Goal: Check status: Check status

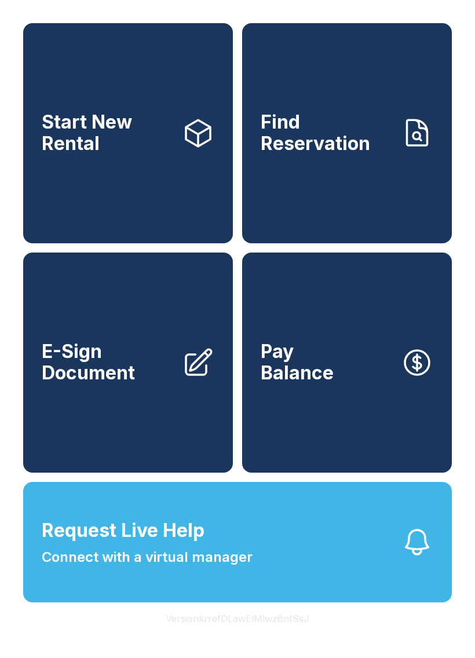
click at [410, 179] on link "Find Reservation" at bounding box center [347, 133] width 210 height 220
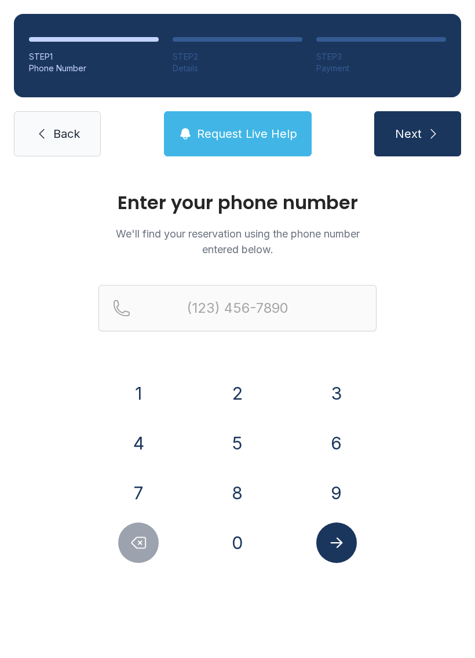
click at [240, 397] on button "2" at bounding box center [237, 393] width 41 height 41
click at [322, 450] on button "6" at bounding box center [336, 443] width 41 height 41
click at [230, 542] on button "0" at bounding box center [237, 542] width 41 height 41
click at [148, 448] on button "4" at bounding box center [138, 443] width 41 height 41
click at [349, 433] on button "6" at bounding box center [336, 443] width 41 height 41
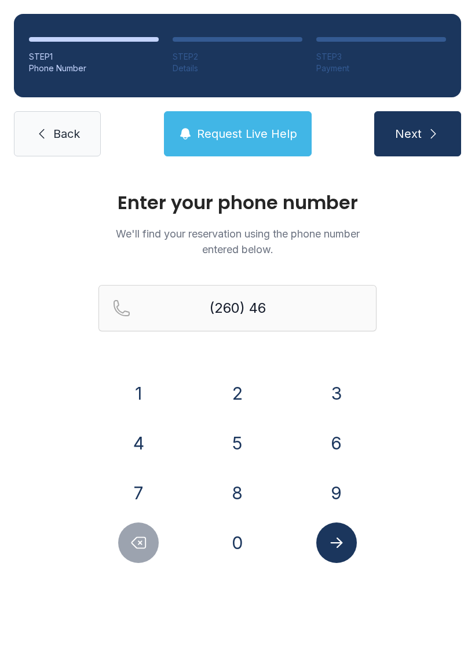
click at [172, 483] on div "7" at bounding box center [138, 492] width 80 height 41
click at [164, 490] on div "7" at bounding box center [138, 492] width 80 height 41
click at [143, 492] on button "7" at bounding box center [138, 492] width 41 height 41
click at [329, 391] on button "3" at bounding box center [336, 393] width 41 height 41
click at [153, 395] on button "1" at bounding box center [138, 393] width 41 height 41
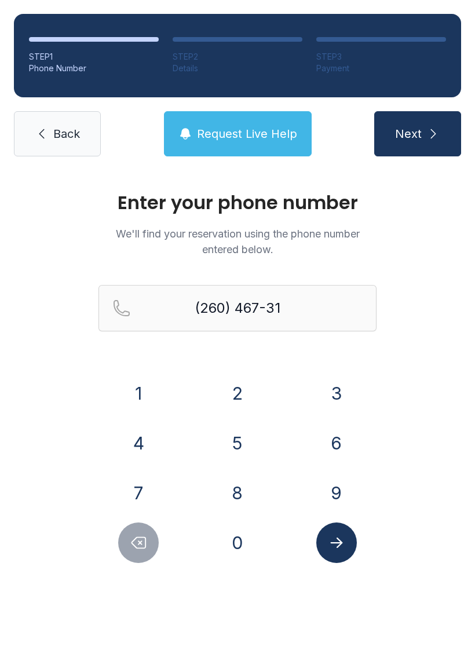
click at [331, 385] on button "3" at bounding box center [336, 393] width 41 height 41
click at [322, 497] on button "9" at bounding box center [336, 492] width 41 height 41
type input "[PHONE_NUMBER]"
click at [349, 538] on button "Submit lookup form" at bounding box center [336, 542] width 41 height 41
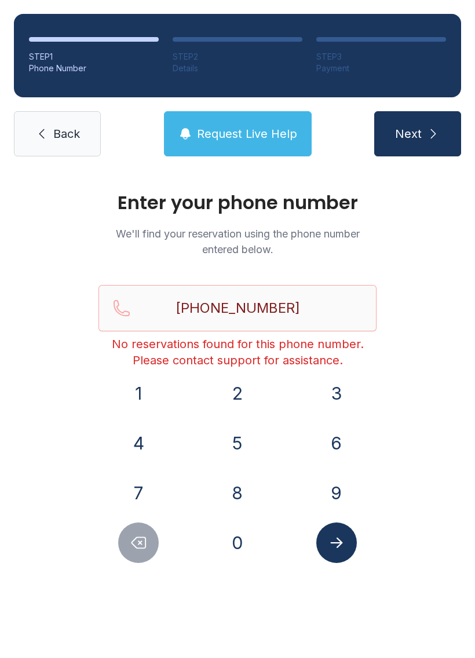
click at [435, 146] on button "Next" at bounding box center [417, 133] width 87 height 45
click at [331, 528] on button "Submit lookup form" at bounding box center [336, 542] width 41 height 41
click at [61, 137] on span "Back" at bounding box center [66, 134] width 27 height 16
